Goal: Book appointment/travel/reservation

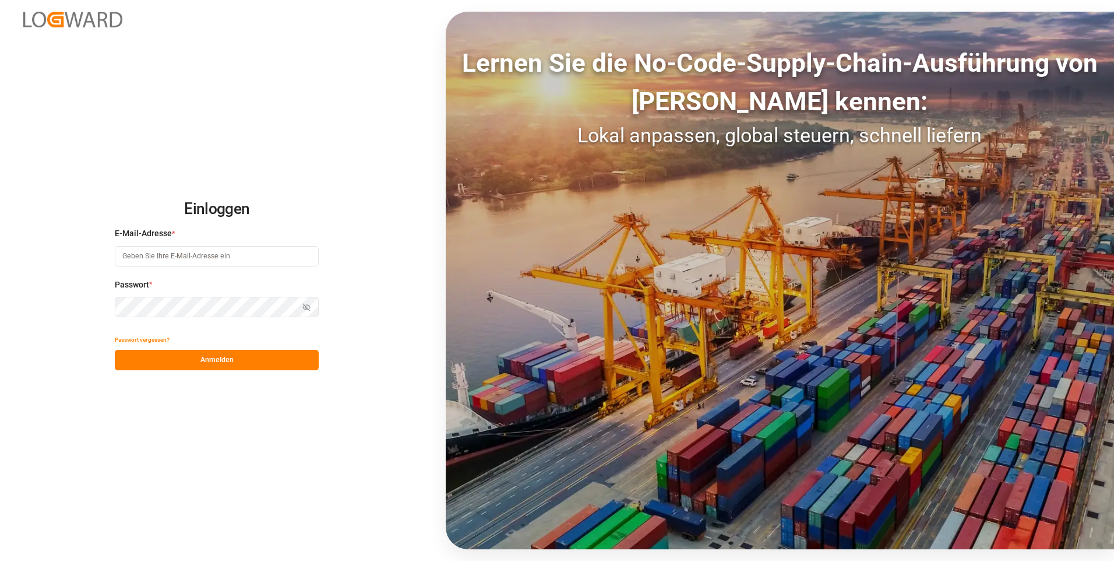
type input "[EMAIL_ADDRESS][DOMAIN_NAME]"
click at [205, 361] on button "Anmelden" at bounding box center [217, 360] width 204 height 20
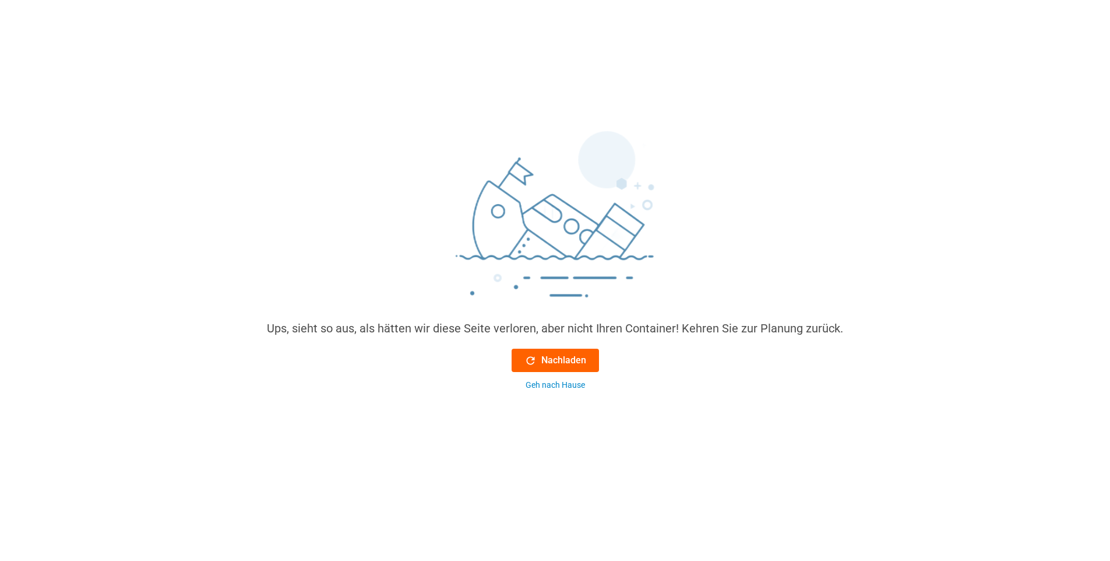
click at [557, 362] on font "Nachladen" at bounding box center [563, 360] width 45 height 14
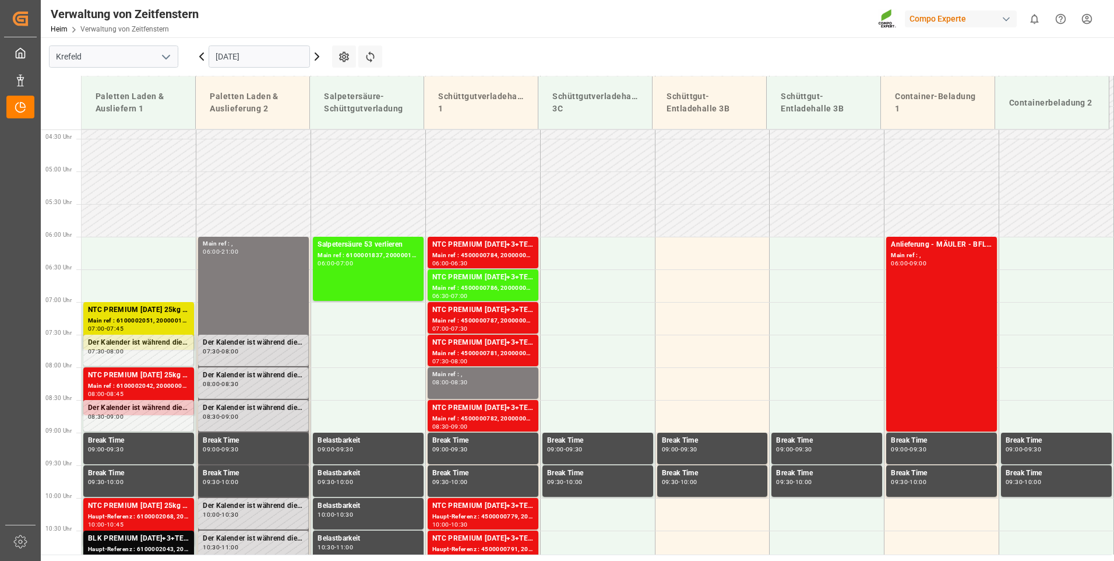
scroll to position [462, 0]
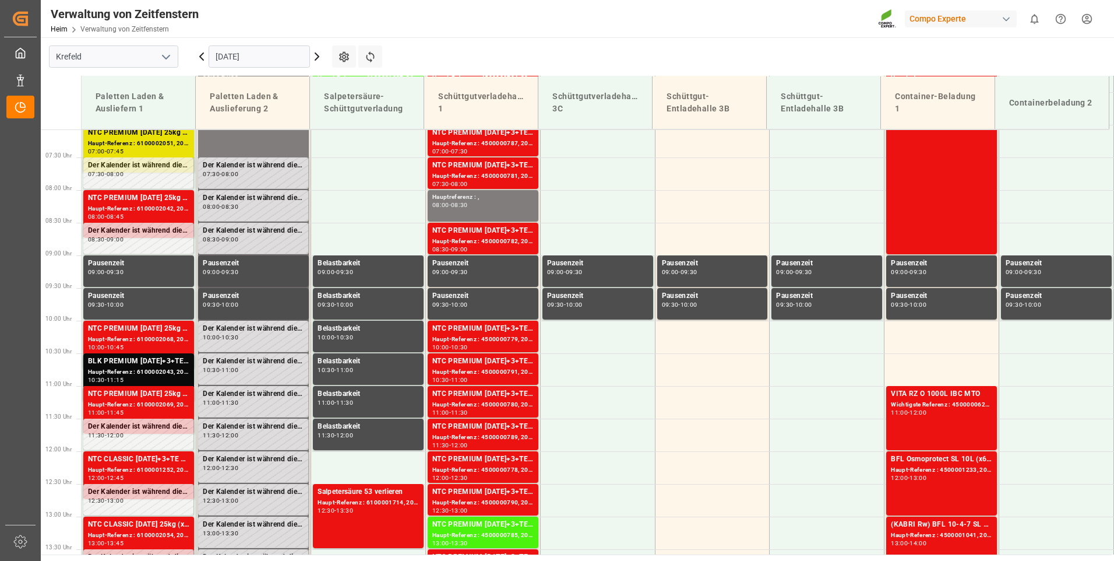
click at [264, 57] on input "[DATE]" at bounding box center [259, 56] width 101 height 22
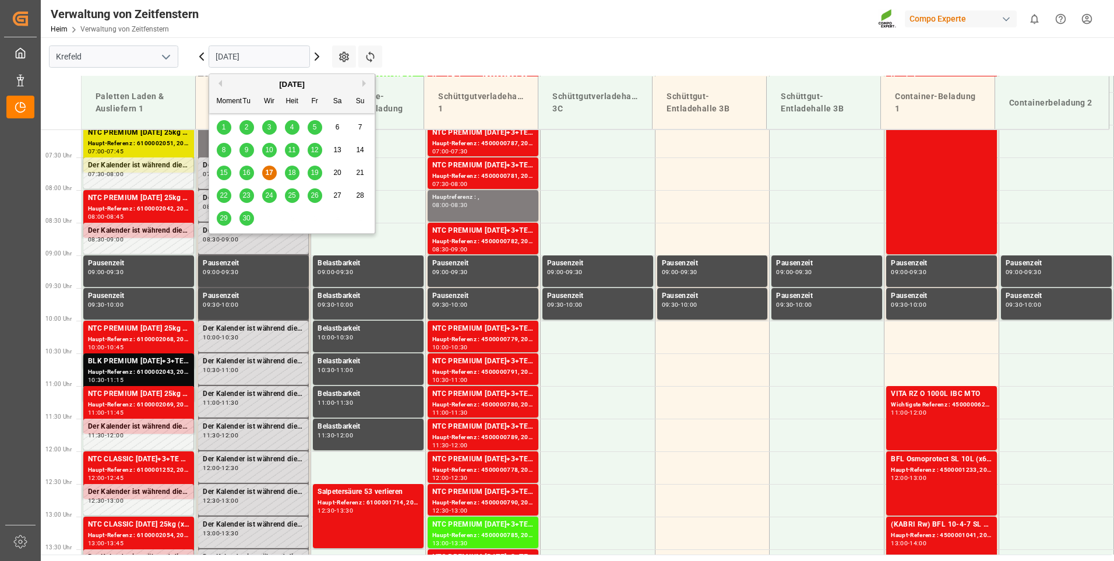
click at [294, 174] on span "18" at bounding box center [292, 172] width 8 height 8
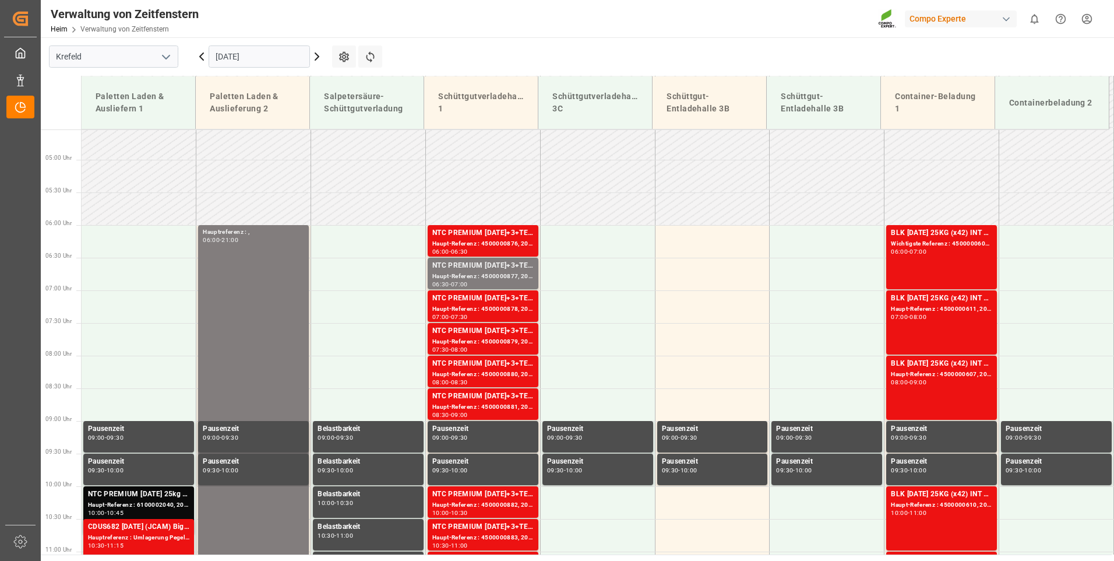
scroll to position [287, 0]
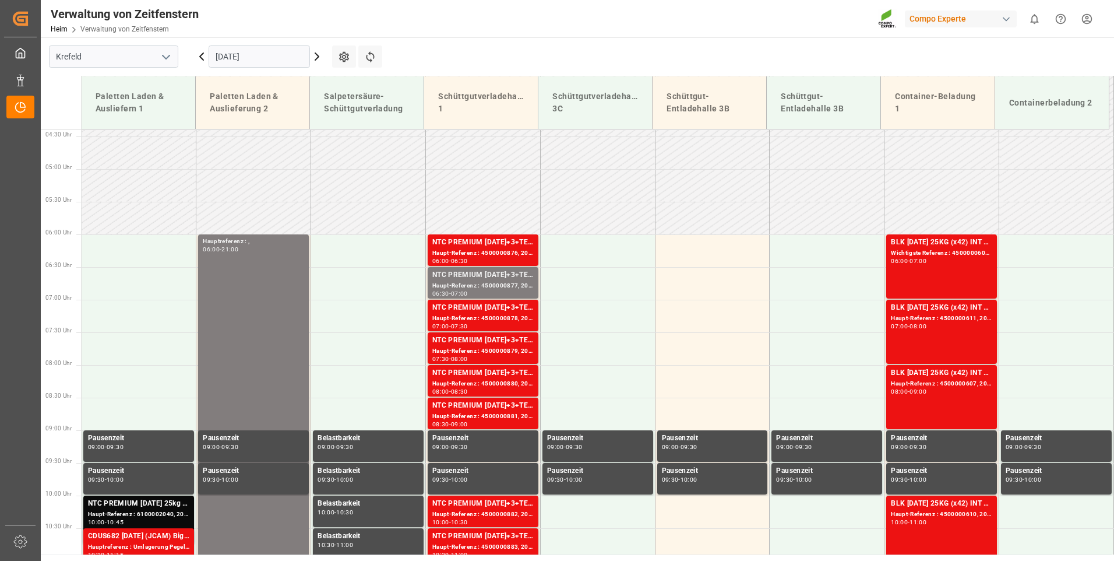
click at [267, 57] on input "[DATE]" at bounding box center [259, 56] width 101 height 22
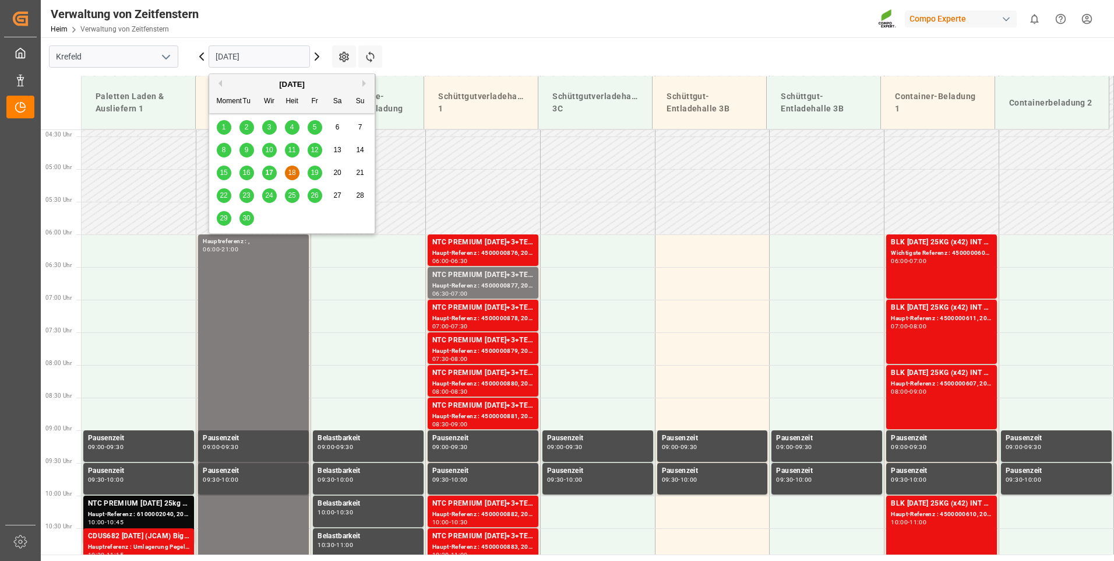
click at [316, 175] on span "19" at bounding box center [315, 172] width 8 height 8
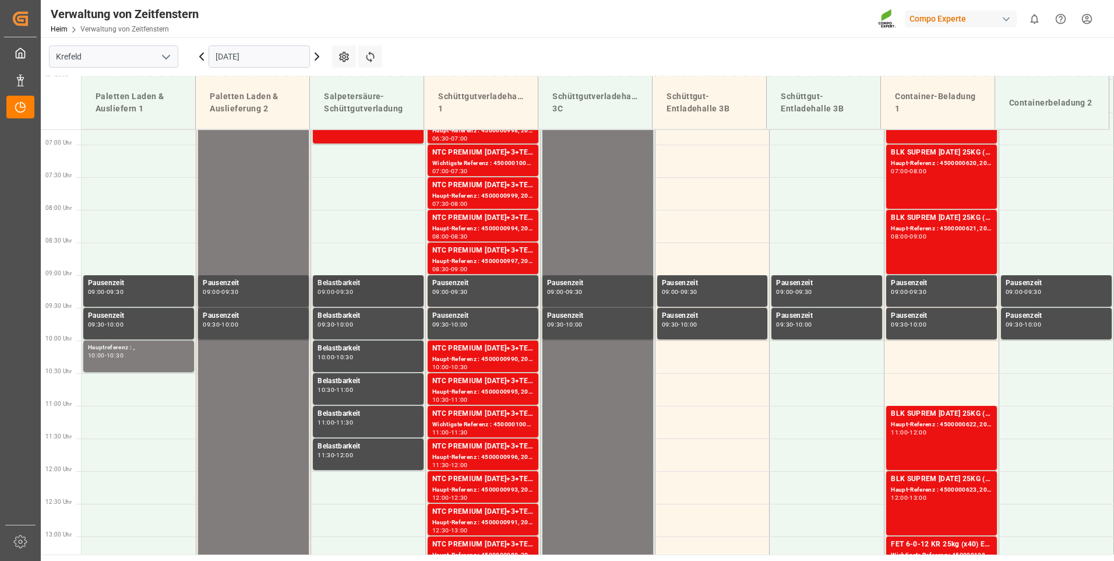
scroll to position [462, 0]
